Goal: Task Accomplishment & Management: Use online tool/utility

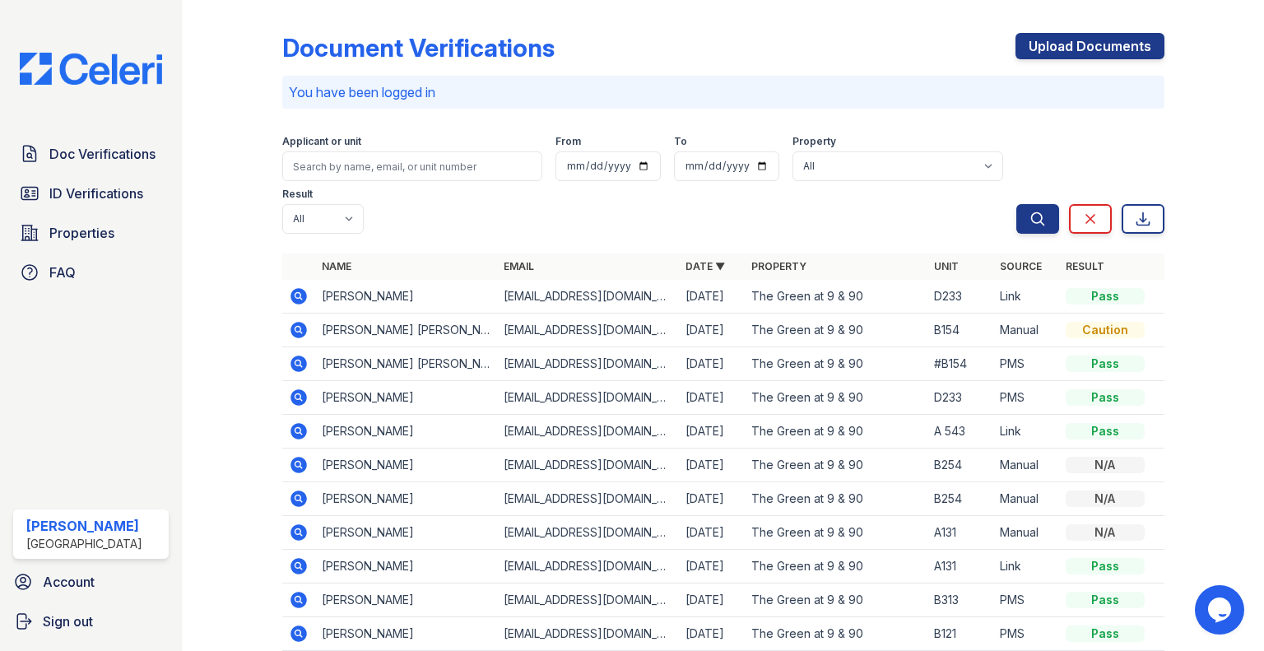
drag, startPoint x: 87, startPoint y: 162, endPoint x: 91, endPoint y: 171, distance: 9.6
click at [87, 162] on span "Doc Verifications" at bounding box center [102, 154] width 106 height 20
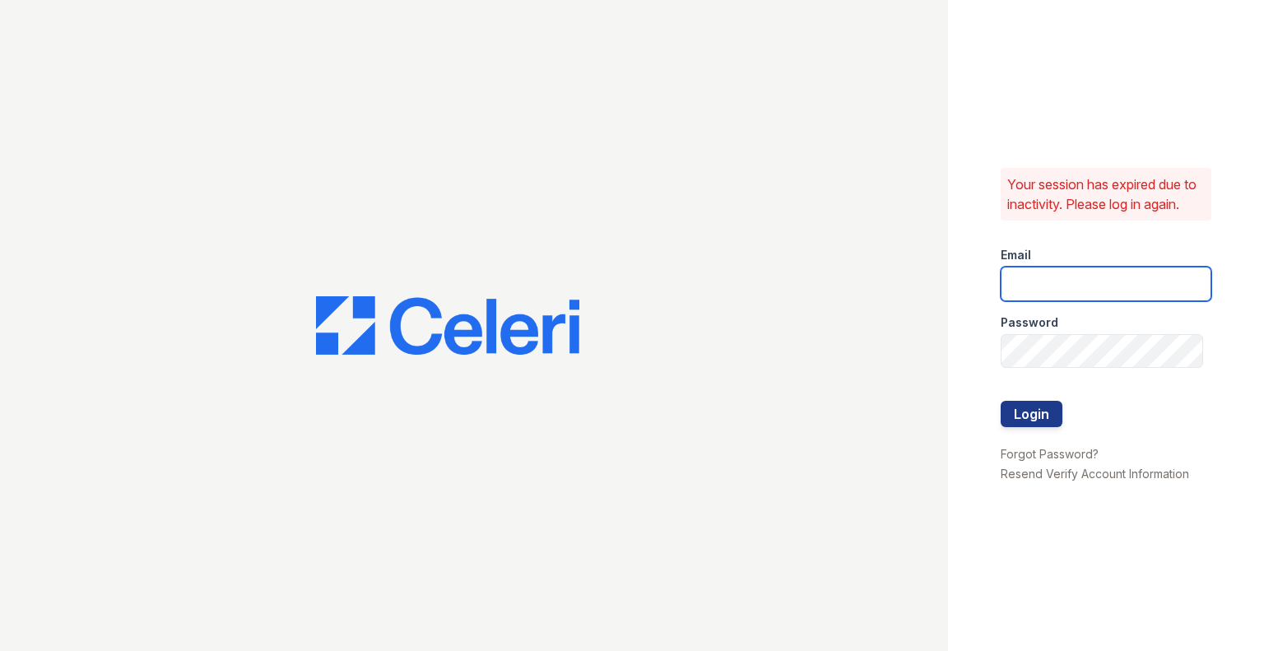
type input "rlobo@willowbridgepc.com"
click at [1053, 417] on button "Login" at bounding box center [1032, 414] width 62 height 26
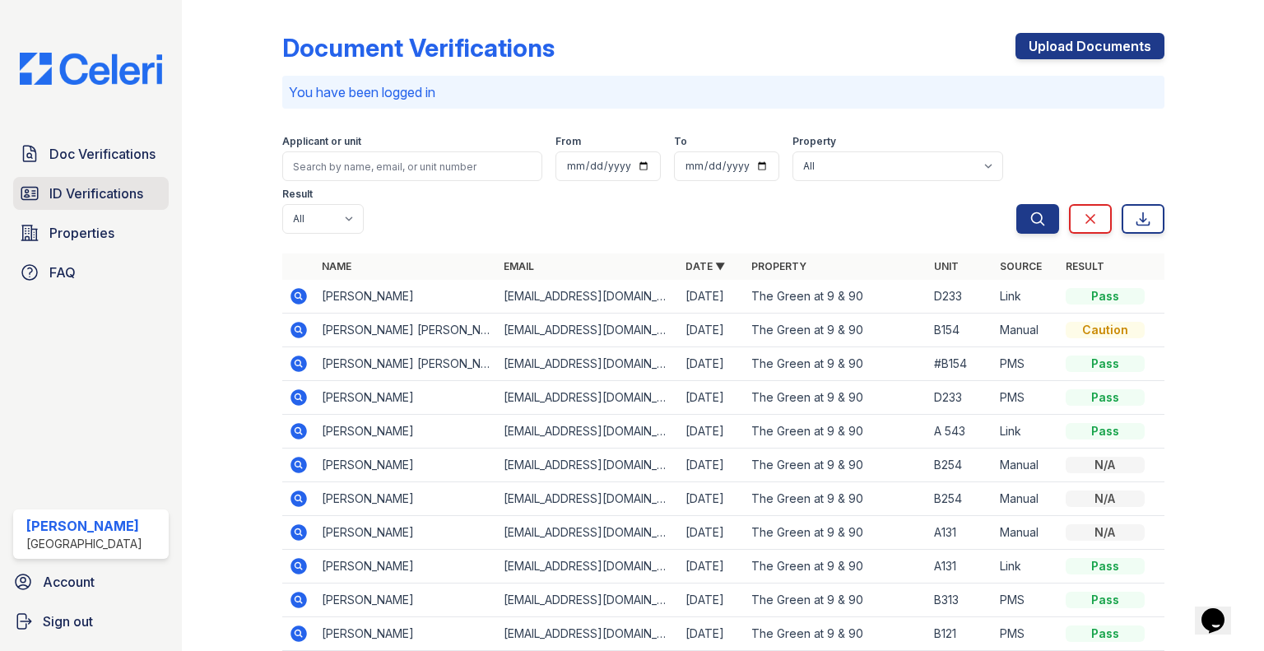
click at [133, 194] on span "ID Verifications" at bounding box center [96, 194] width 94 height 20
